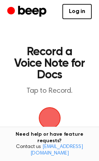
click at [50, 118] on span "button" at bounding box center [49, 118] width 29 height 29
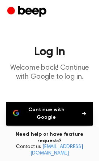
click at [41, 117] on button "Continue with Google" at bounding box center [49, 114] width 87 height 24
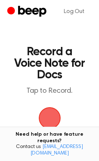
click at [49, 120] on span "button" at bounding box center [49, 118] width 33 height 33
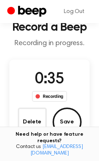
scroll to position [25, 0]
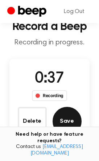
click at [68, 114] on button "Save" at bounding box center [66, 121] width 29 height 29
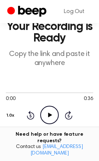
click at [52, 117] on icon "Play Audio" at bounding box center [49, 115] width 18 height 18
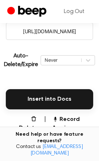
scroll to position [141, 0]
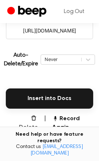
click at [33, 117] on icon "button" at bounding box center [34, 118] width 6 height 6
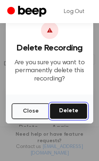
click at [66, 110] on button "Delete" at bounding box center [69, 111] width 38 height 16
